Goal: Find specific page/section: Find specific page/section

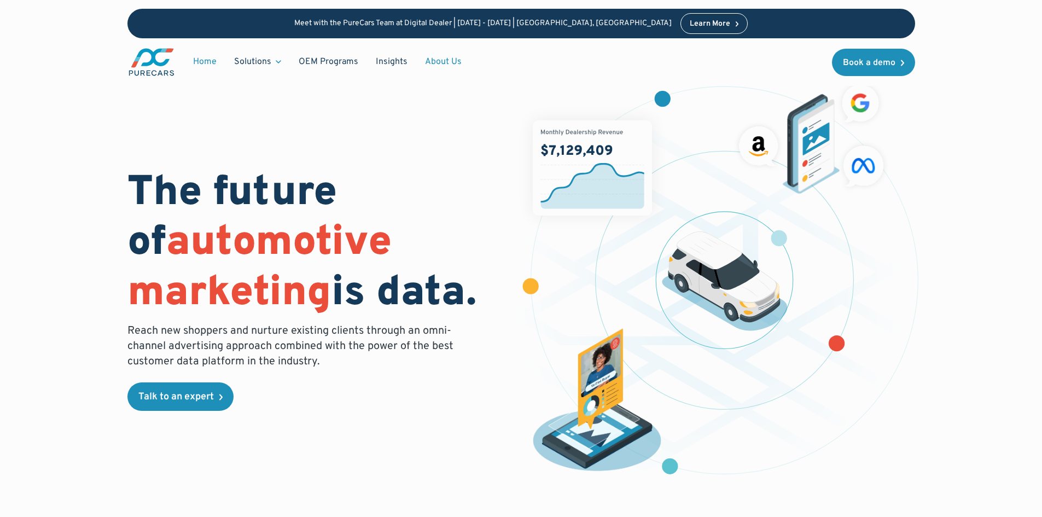
click at [436, 61] on link "About Us" at bounding box center [443, 61] width 54 height 21
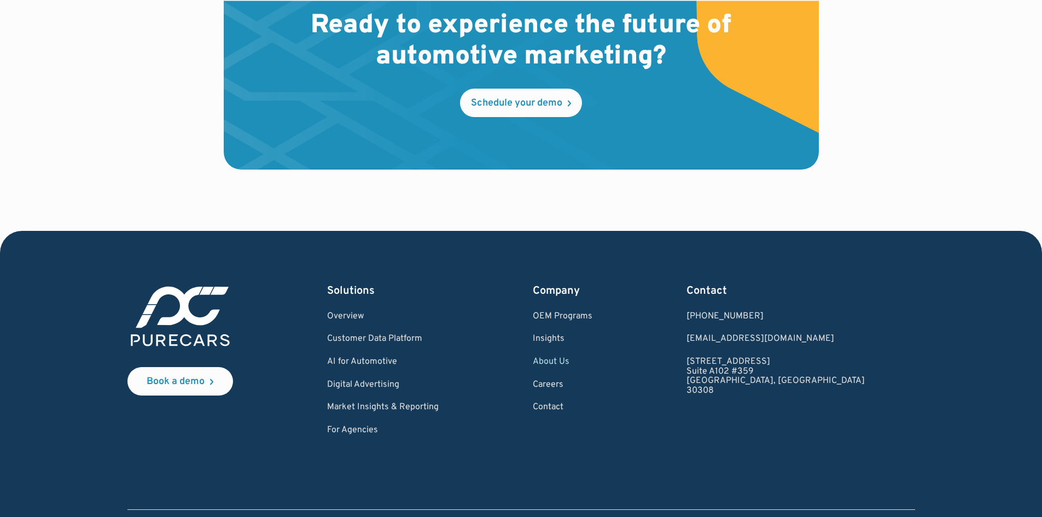
scroll to position [3211, 0]
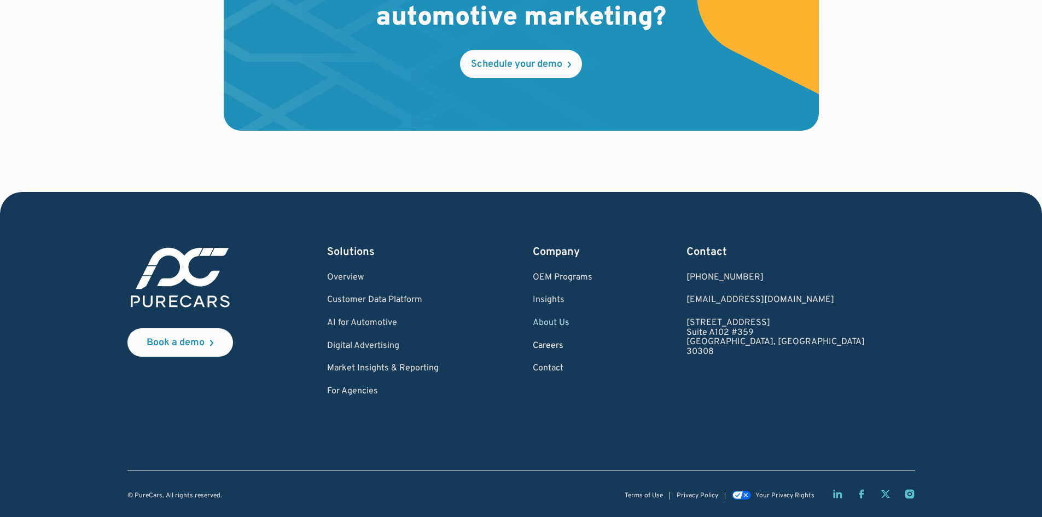
click at [585, 345] on link "Careers" at bounding box center [563, 346] width 60 height 10
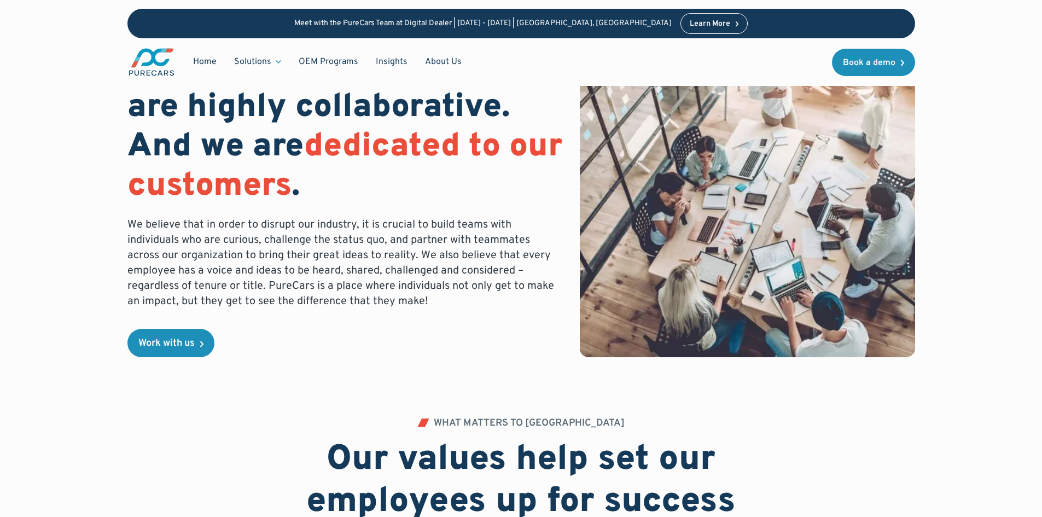
scroll to position [328, 0]
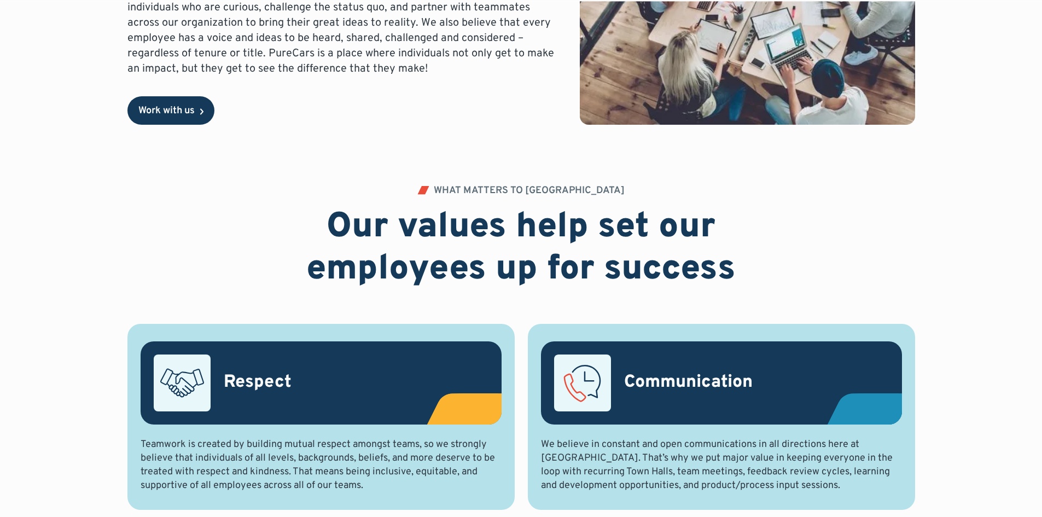
click at [188, 107] on div "Work with us" at bounding box center [166, 111] width 56 height 10
